Goal: Task Accomplishment & Management: Complete application form

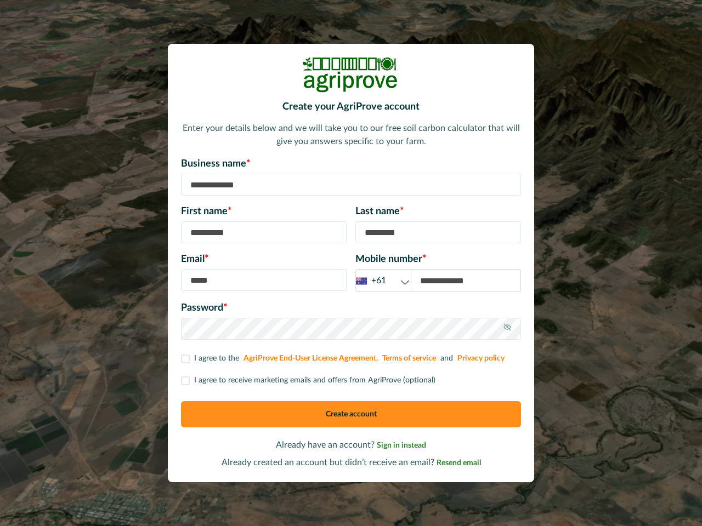
click at [351, 263] on div "Email * Mobile number * +61 +61 +44 +1" at bounding box center [351, 272] width 340 height 40
click at [383, 281] on div "+61" at bounding box center [383, 281] width 55 height 14
click at [507, 329] on icon at bounding box center [507, 327] width 9 height 9
click at [307, 380] on p "I agree to receive marketing emails and offers from AgriProve (optional)" at bounding box center [314, 381] width 241 height 12
click at [351, 414] on button "Create account" at bounding box center [351, 414] width 340 height 26
